Goal: Transaction & Acquisition: Book appointment/travel/reservation

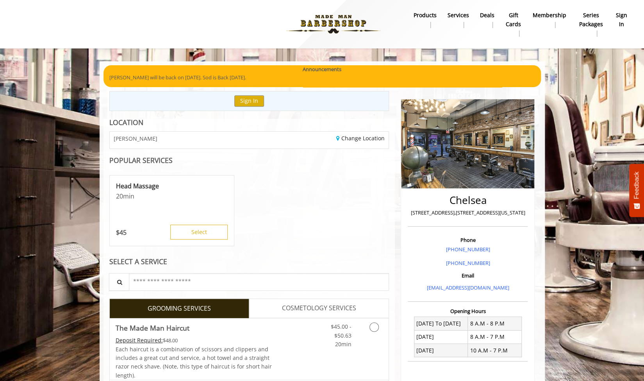
click at [191, 132] on div "CHELSEA" at bounding box center [176, 140] width 145 height 17
click at [189, 135] on div "CHELSEA" at bounding box center [176, 140] width 145 height 17
click at [188, 140] on div "CHELSEA" at bounding box center [176, 140] width 145 height 17
click at [344, 139] on link "Change Location" at bounding box center [360, 137] width 48 height 7
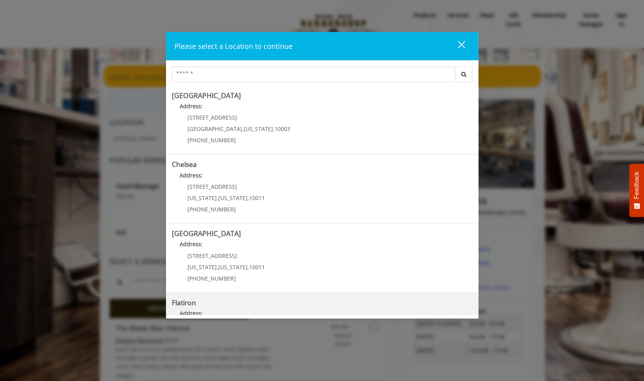
click at [273, 310] on "Address:" at bounding box center [322, 315] width 301 height 12
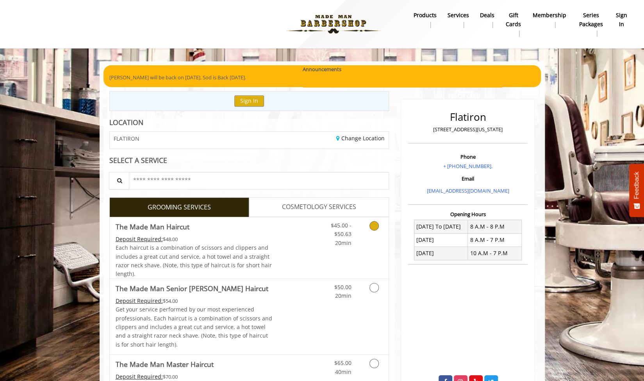
click at [376, 222] on icon "Grooming services" at bounding box center [373, 225] width 9 height 9
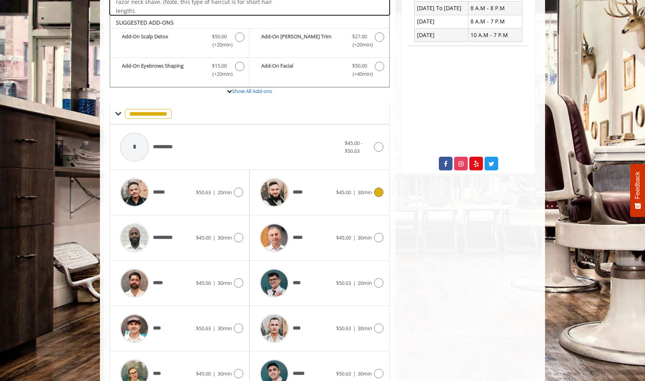
scroll to position [233, 0]
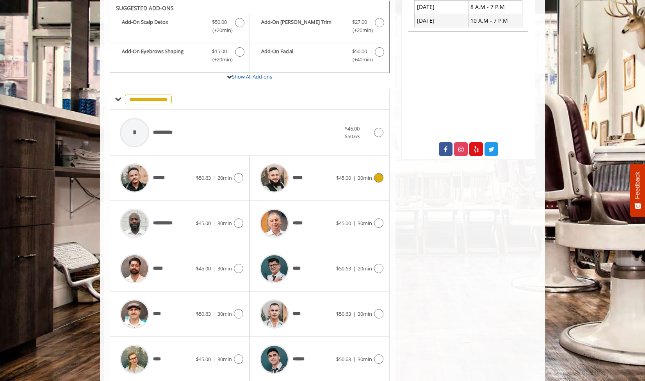
click at [368, 174] on span "30min" at bounding box center [365, 177] width 14 height 7
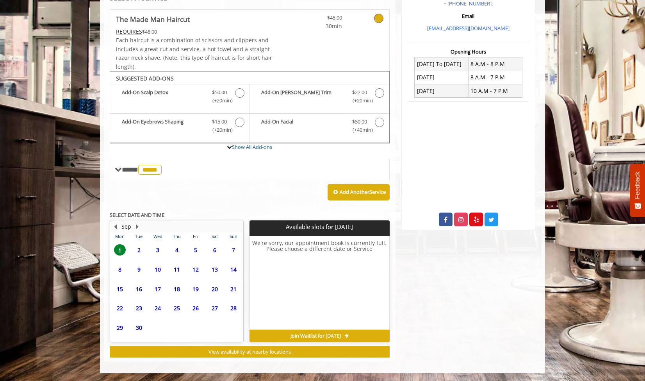
scroll to position [160, 0]
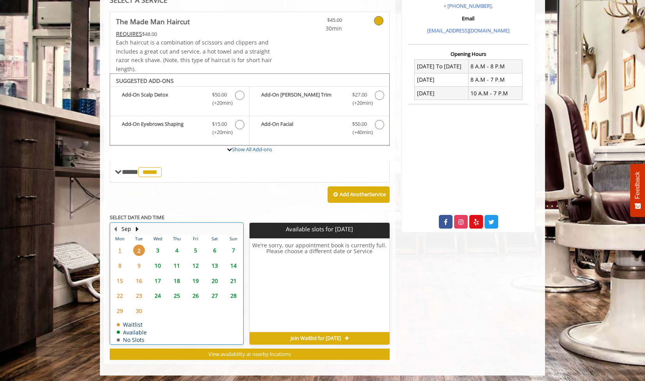
click at [150, 249] on div "3" at bounding box center [158, 249] width 16 height 11
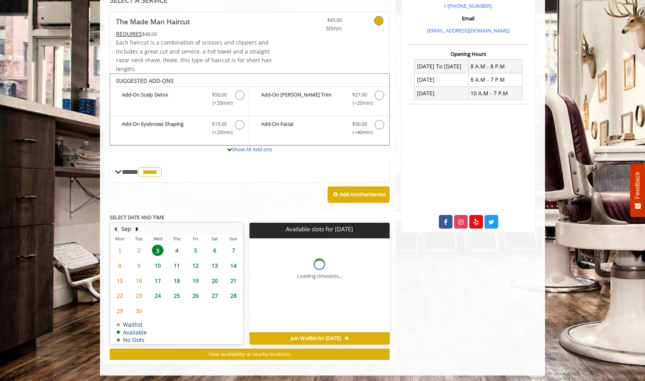
scroll to position [172, 0]
